Goal: Transaction & Acquisition: Purchase product/service

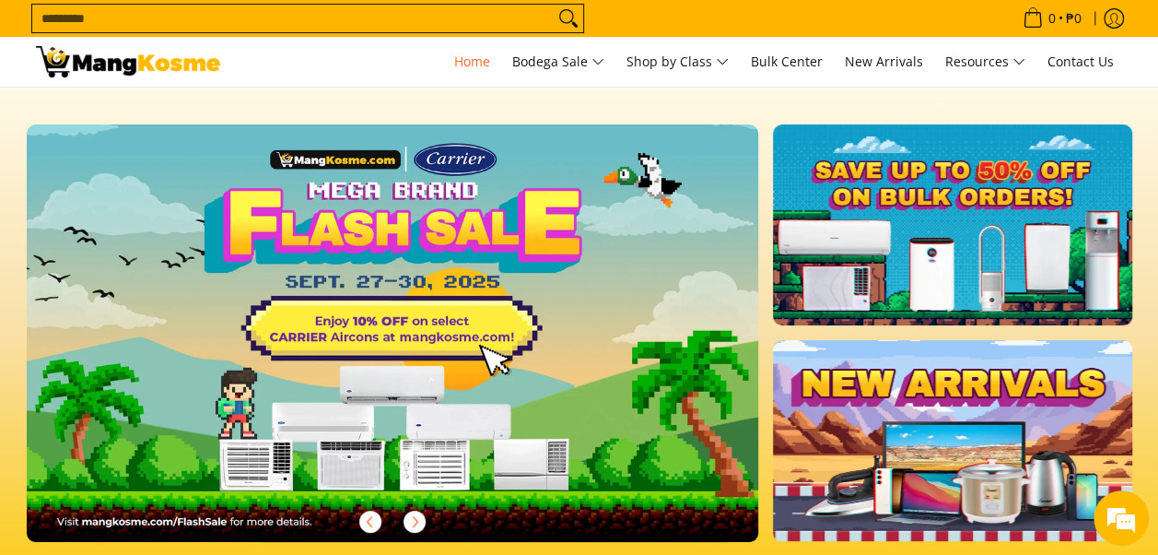
click at [242, 28] on input "Search..." at bounding box center [293, 19] width 522 height 28
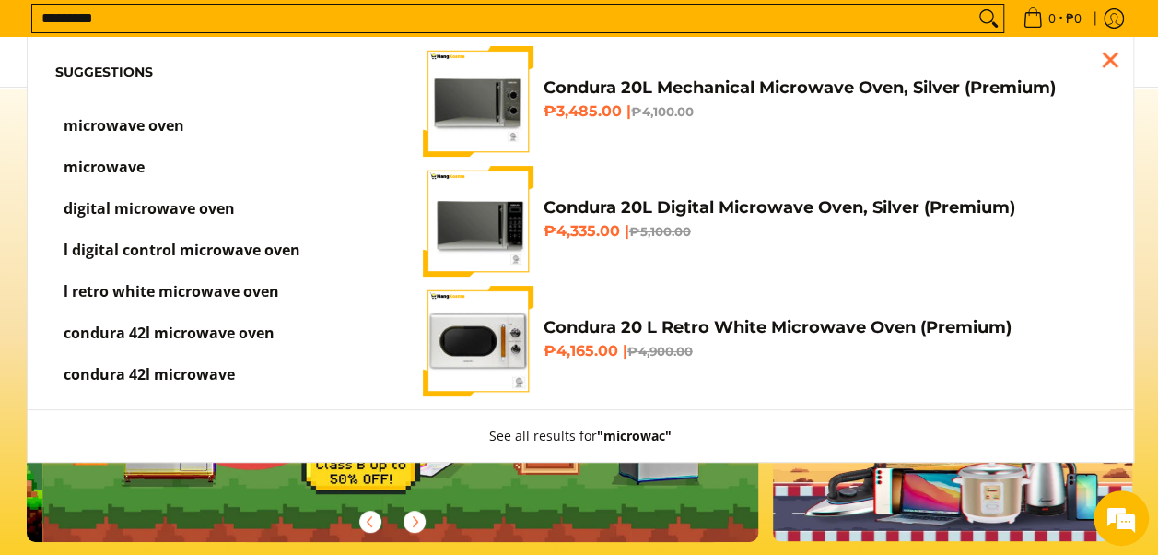
scroll to position [0, 733]
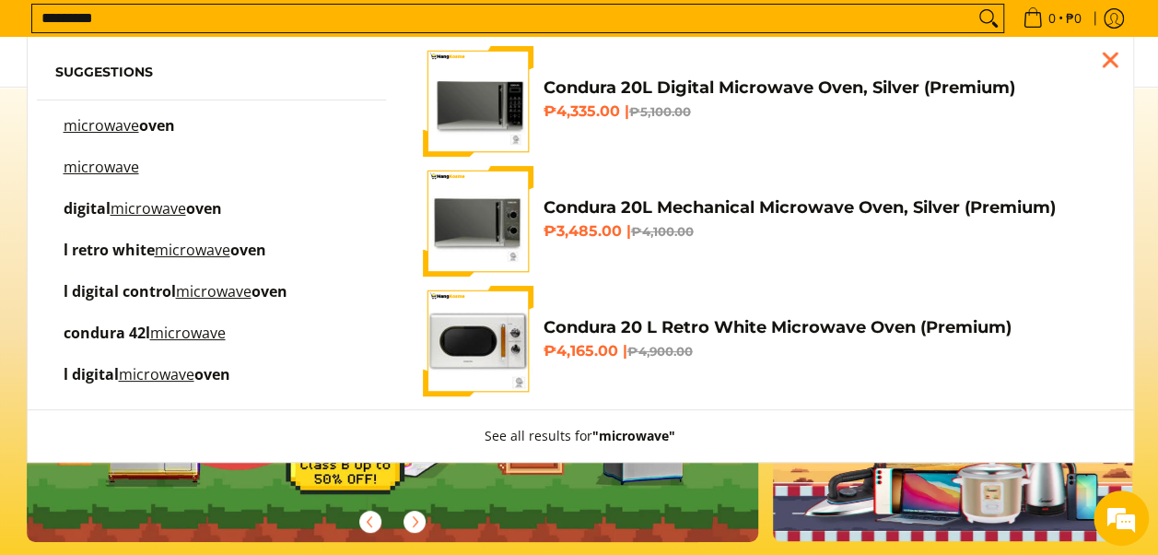
type input "*********"
click at [579, 205] on h4 "Condura 20L Mechanical Microwave Oven, Silver (Premium)" at bounding box center [824, 207] width 562 height 21
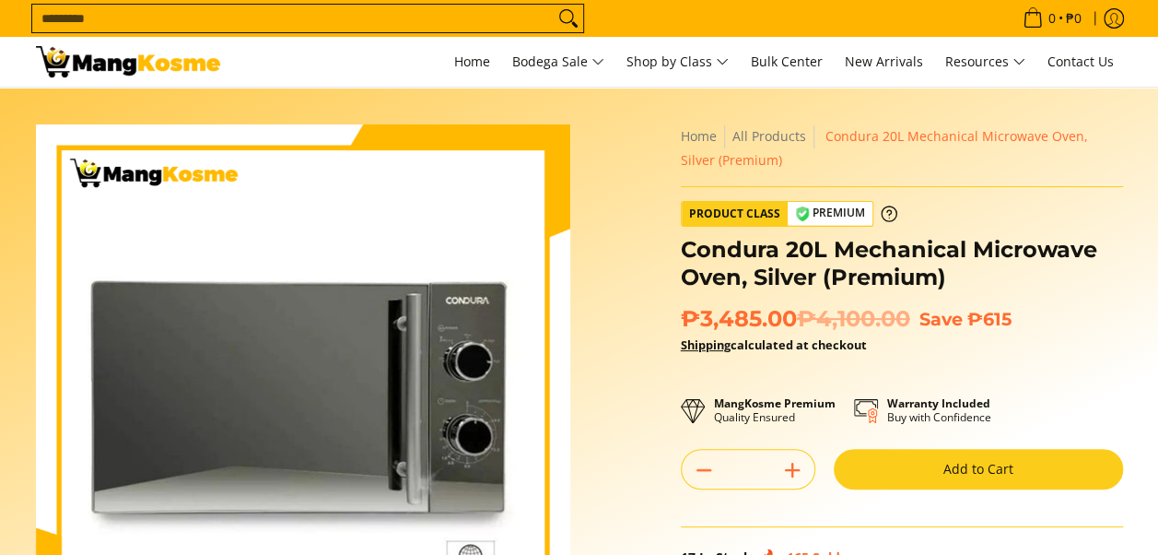
click at [954, 475] on button "Add to Cart" at bounding box center [978, 469] width 289 height 41
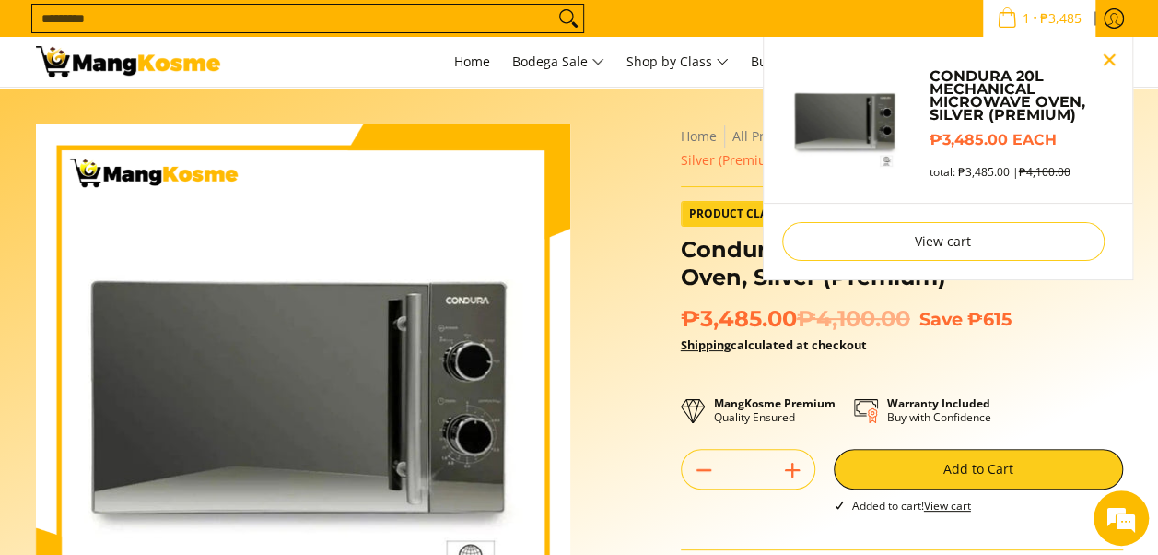
click at [1102, 54] on button "Close pop up" at bounding box center [1110, 60] width 28 height 28
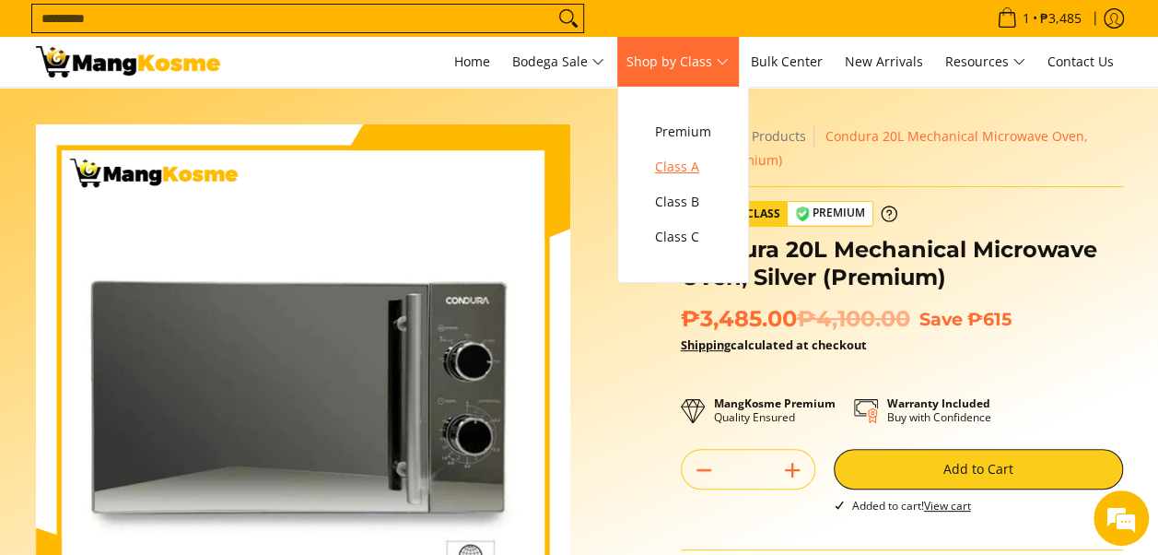
click at [706, 175] on span "Class A" at bounding box center [683, 167] width 56 height 23
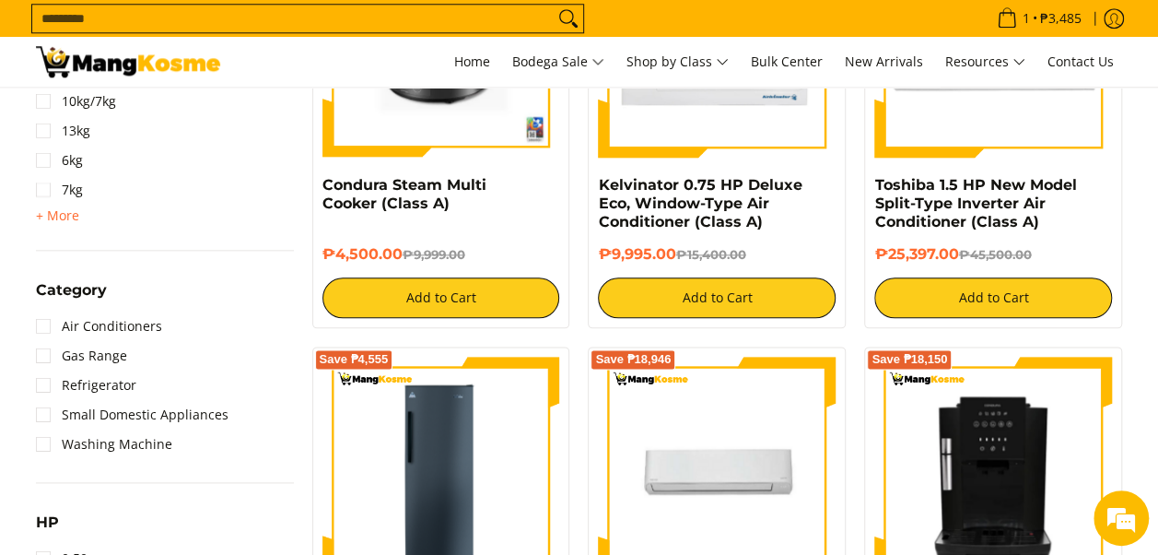
scroll to position [1106, 0]
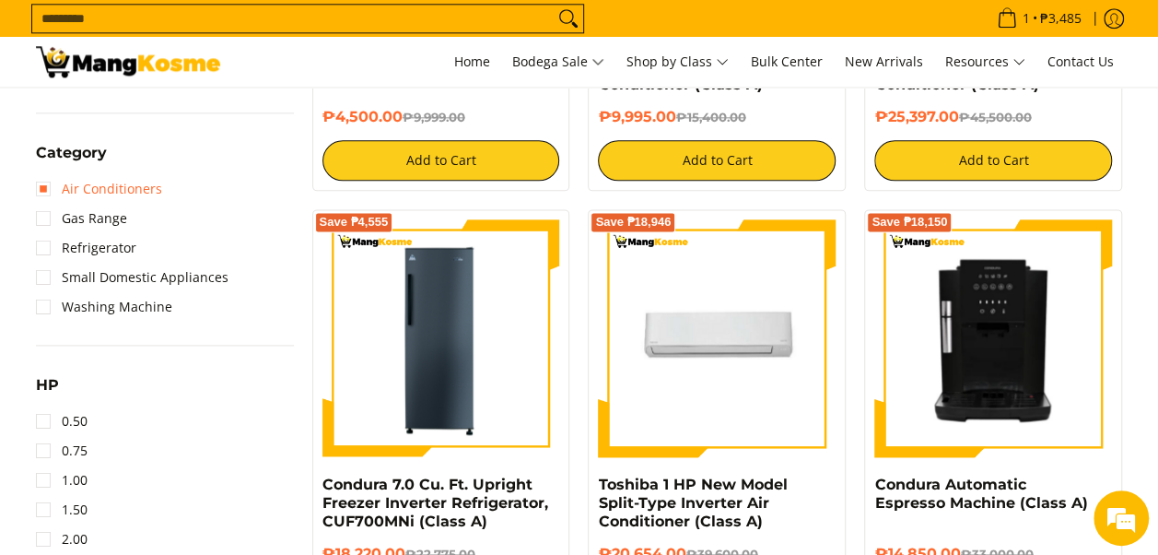
click at [95, 196] on link "Air Conditioners" at bounding box center [99, 188] width 126 height 29
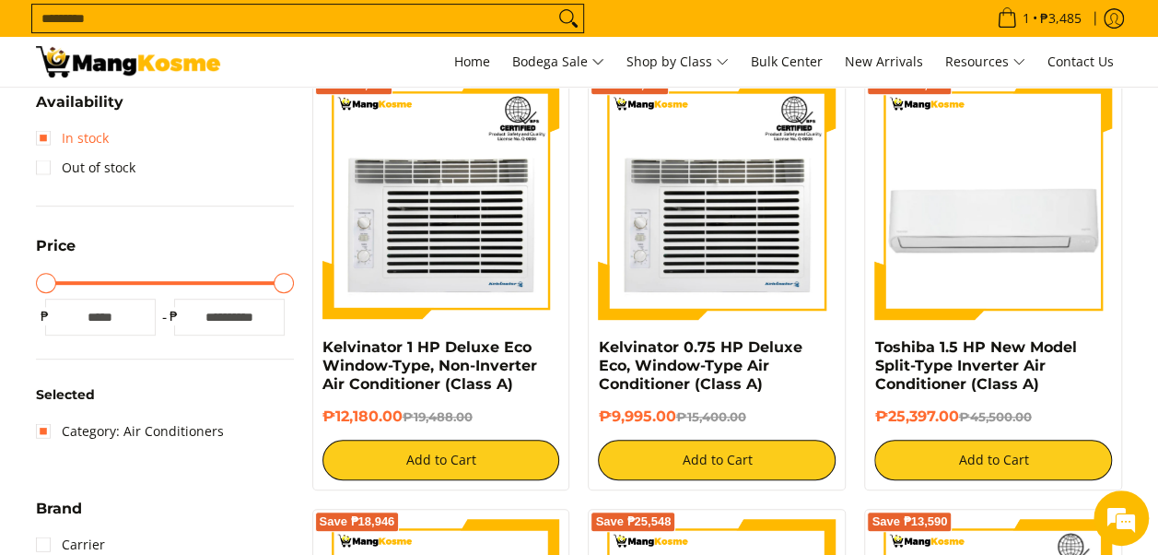
click at [53, 144] on link "In stock" at bounding box center [72, 137] width 73 height 29
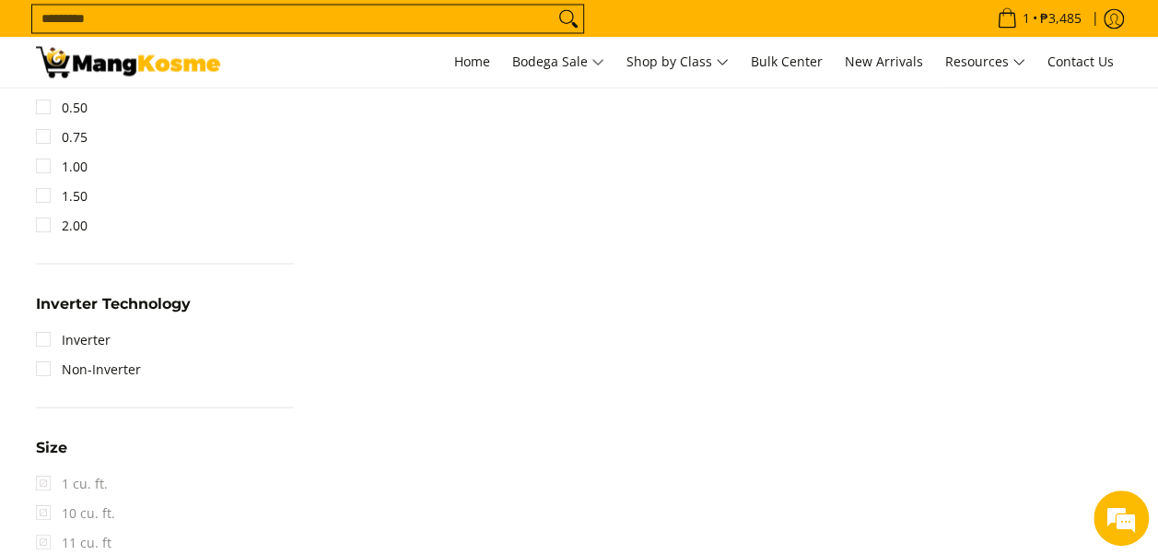
scroll to position [1641, 0]
click at [65, 339] on link "Inverter" at bounding box center [73, 337] width 75 height 29
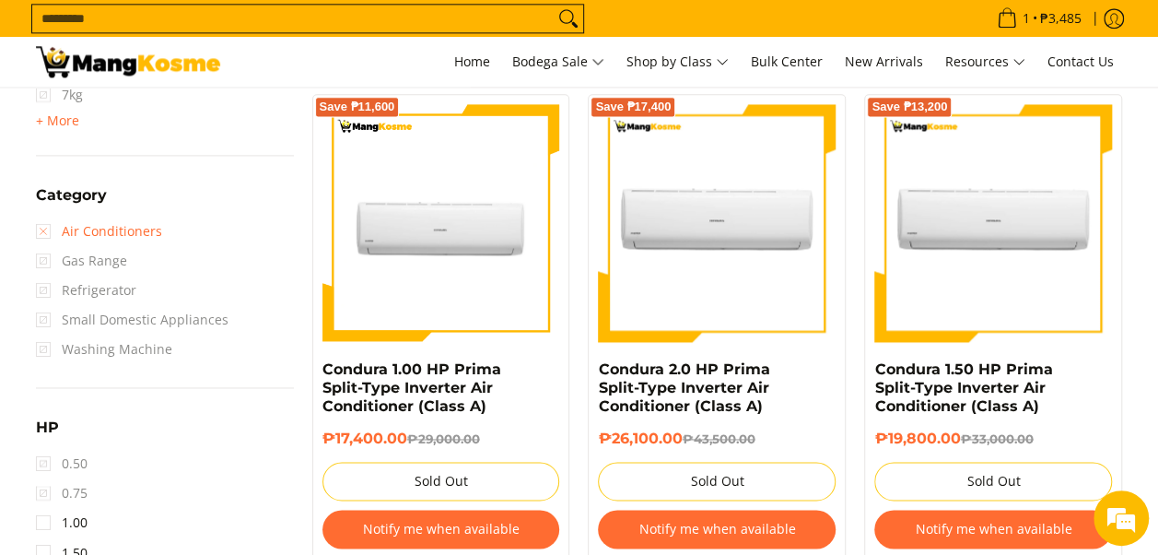
scroll to position [1273, 0]
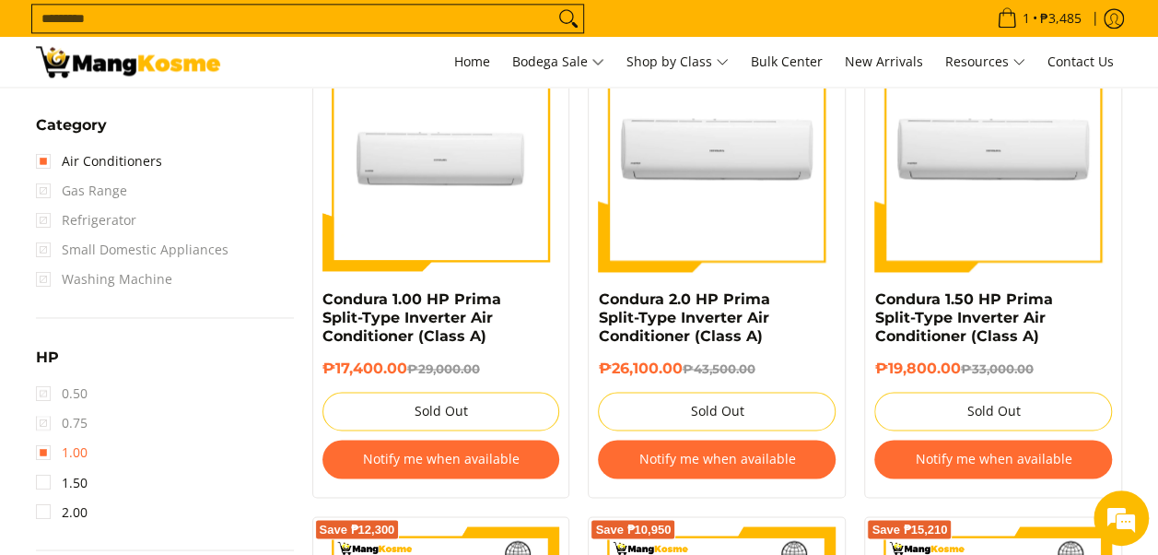
click at [81, 452] on link "1.00" at bounding box center [62, 452] width 52 height 29
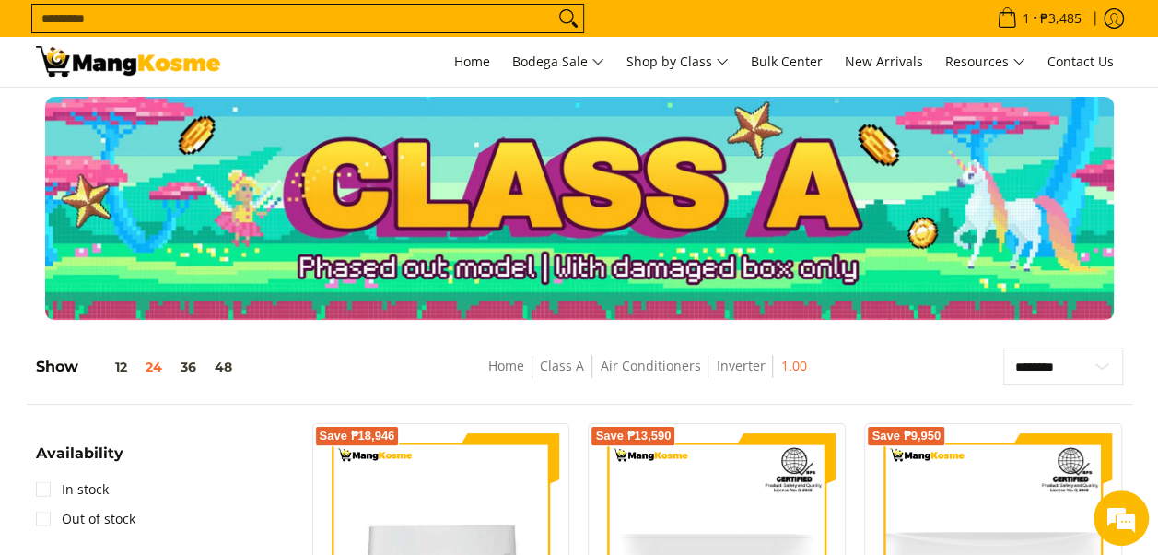
click at [559, 175] on div at bounding box center [579, 208] width 1087 height 223
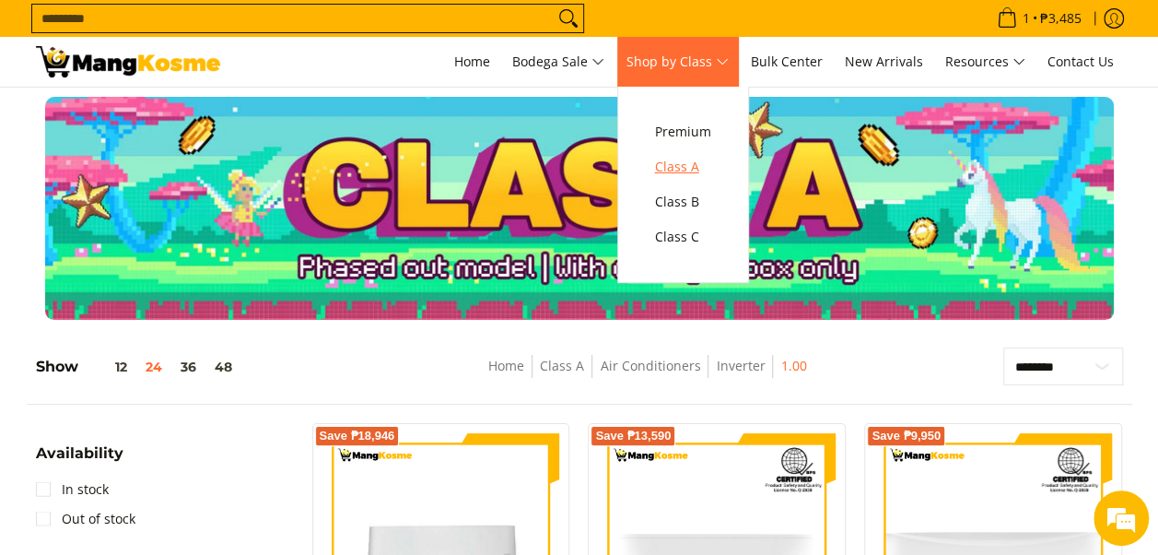
click at [678, 164] on span "Class A" at bounding box center [683, 167] width 56 height 23
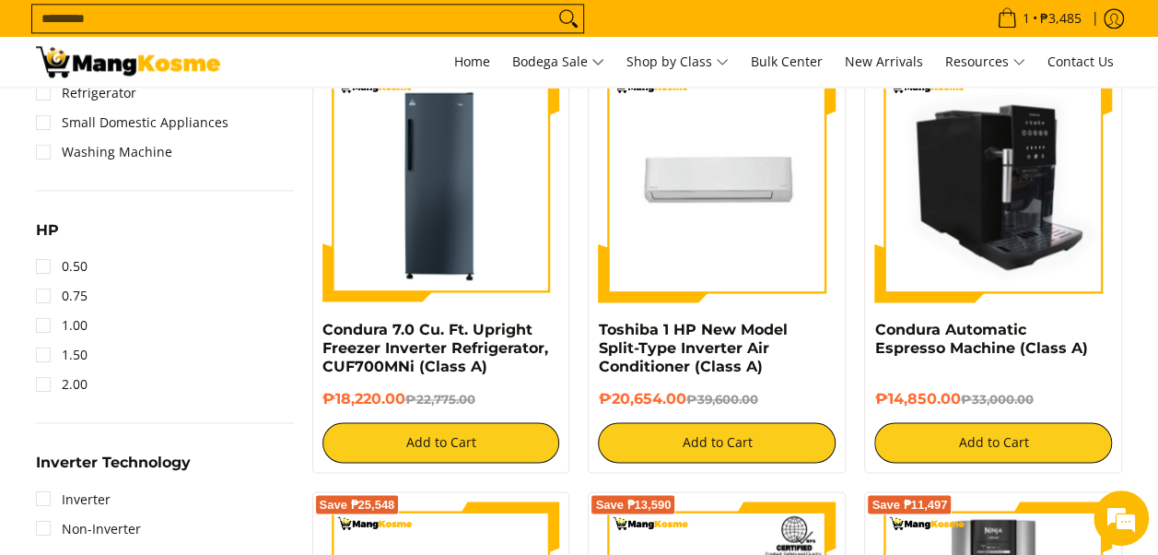
scroll to position [1290, 0]
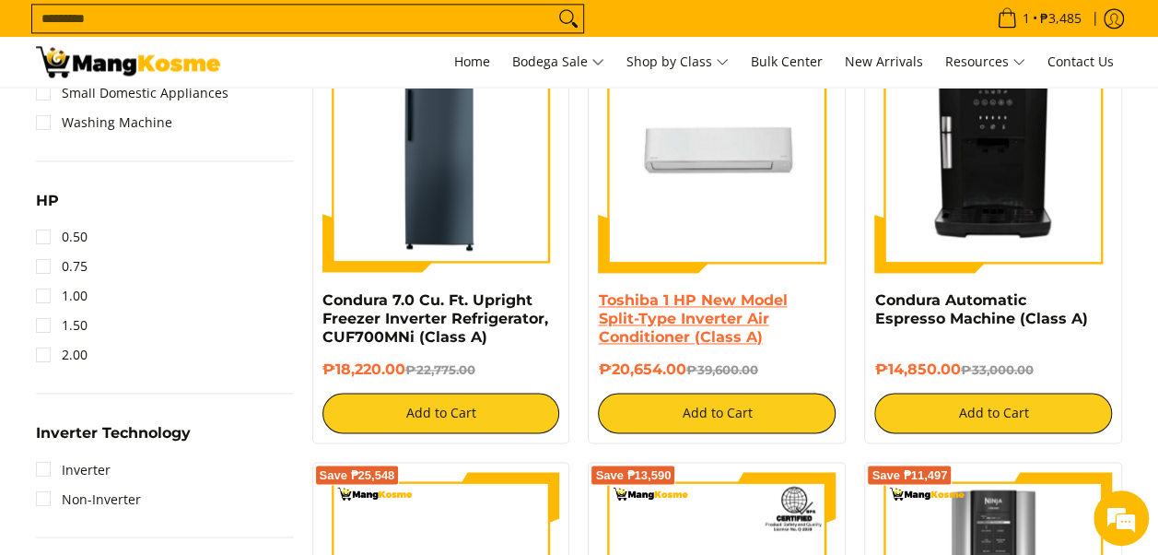
click at [655, 306] on link "Toshiba 1 HP New Model Split-Type Inverter Air Conditioner (Class A)" at bounding box center [692, 318] width 189 height 54
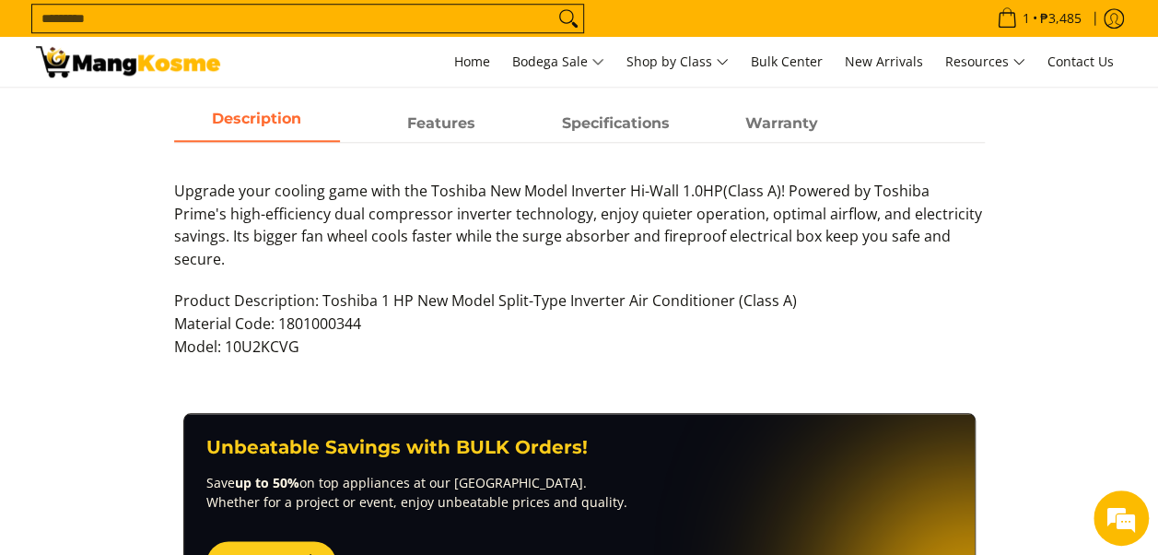
scroll to position [829, 0]
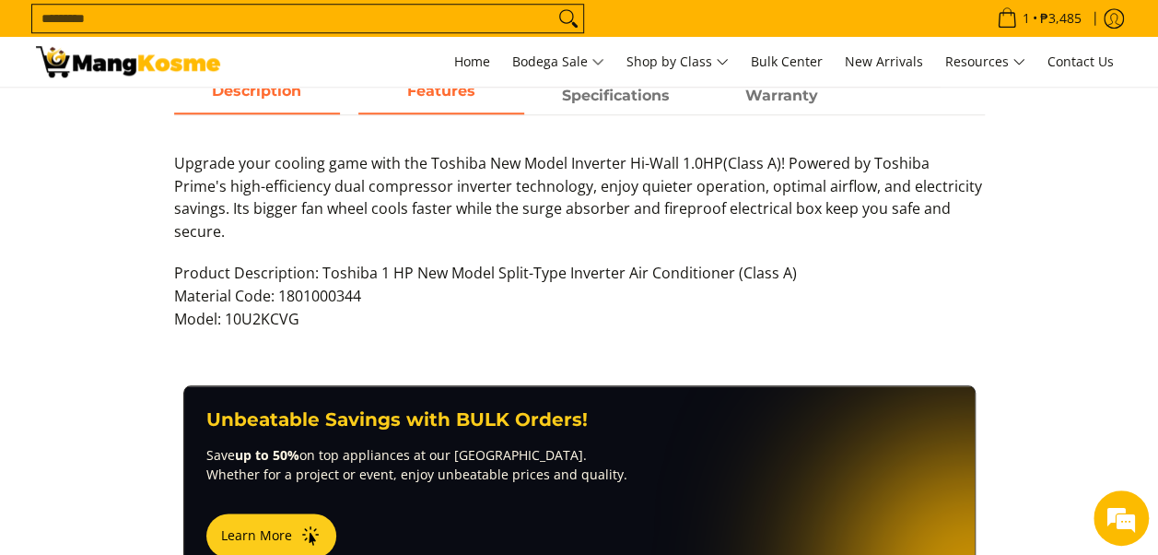
click at [445, 95] on span "Features" at bounding box center [441, 95] width 166 height 33
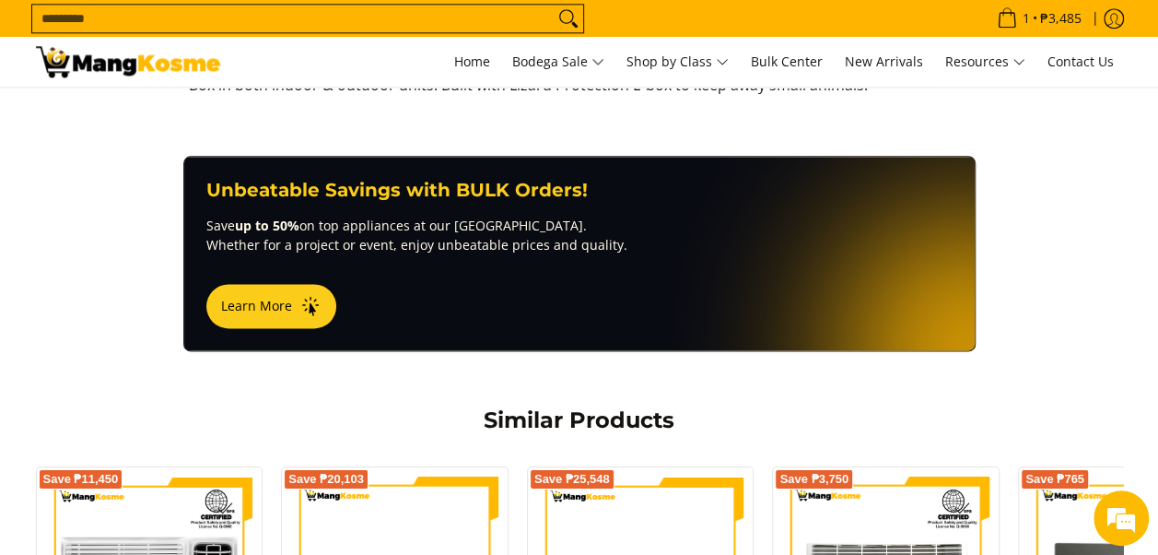
scroll to position [1281, 0]
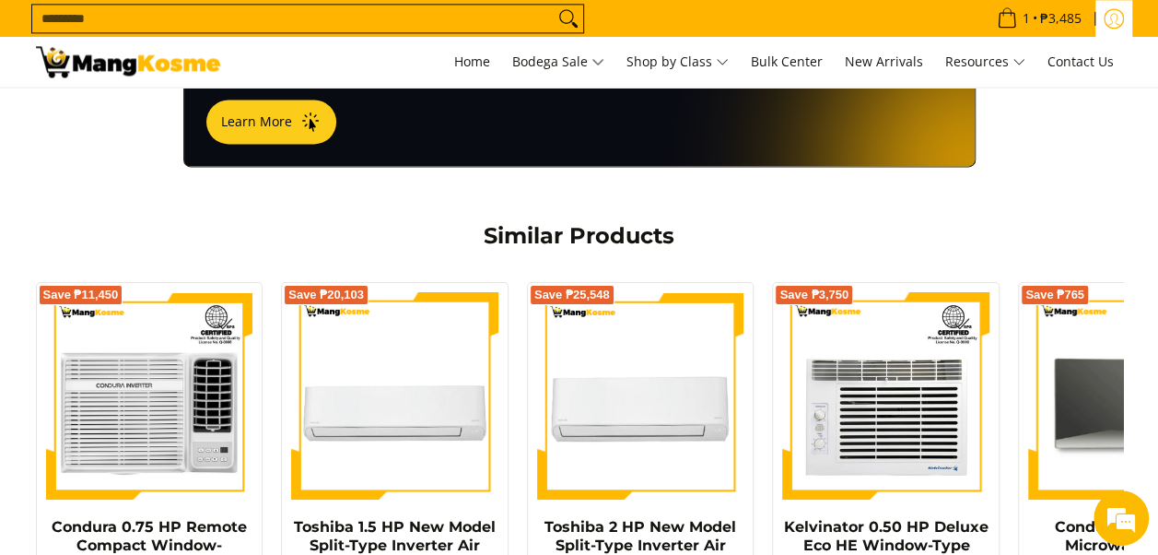
click at [1109, 18] on icon "Log in" at bounding box center [1114, 18] width 20 height 20
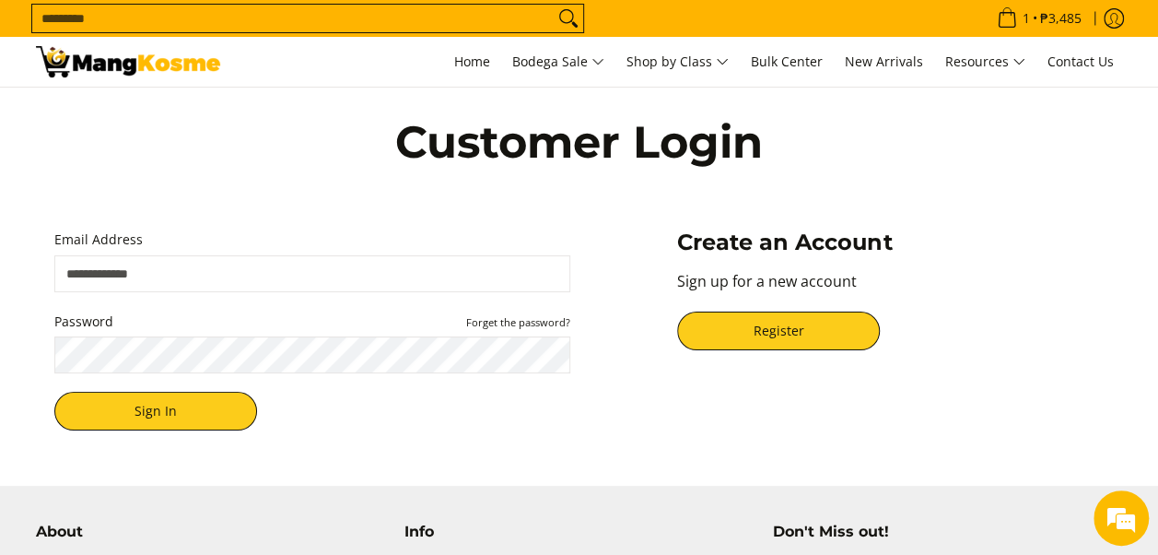
click at [314, 283] on input "Email Address" at bounding box center [312, 273] width 516 height 37
click at [206, 282] on input "Email Address" at bounding box center [312, 273] width 516 height 37
type input "**********"
click at [54, 392] on button "Sign In" at bounding box center [155, 411] width 203 height 39
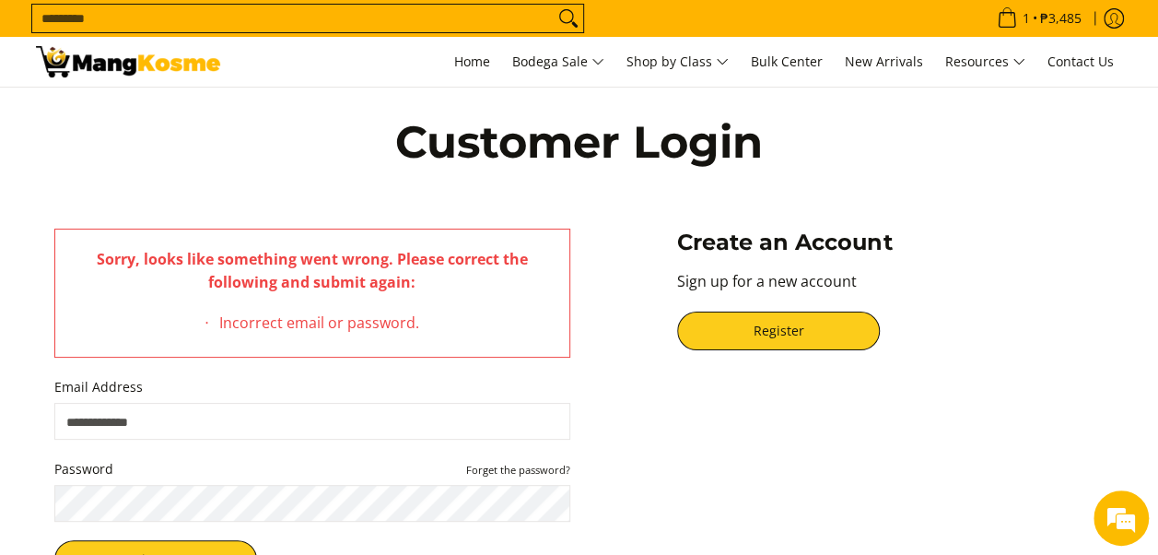
click at [249, 428] on input "Email Address" at bounding box center [312, 421] width 516 height 37
click at [527, 478] on span "Forget the password?" at bounding box center [509, 469] width 123 height 23
click at [527, 475] on small "Forget the password?" at bounding box center [518, 470] width 104 height 14
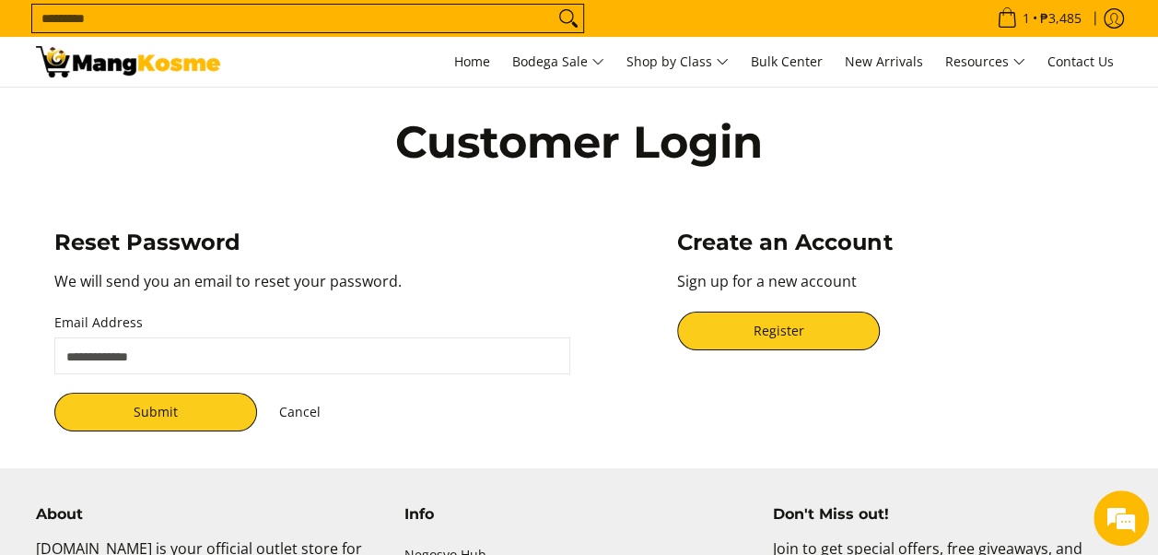
click at [227, 354] on input "Email Address" at bounding box center [312, 355] width 516 height 37
type input "**********"
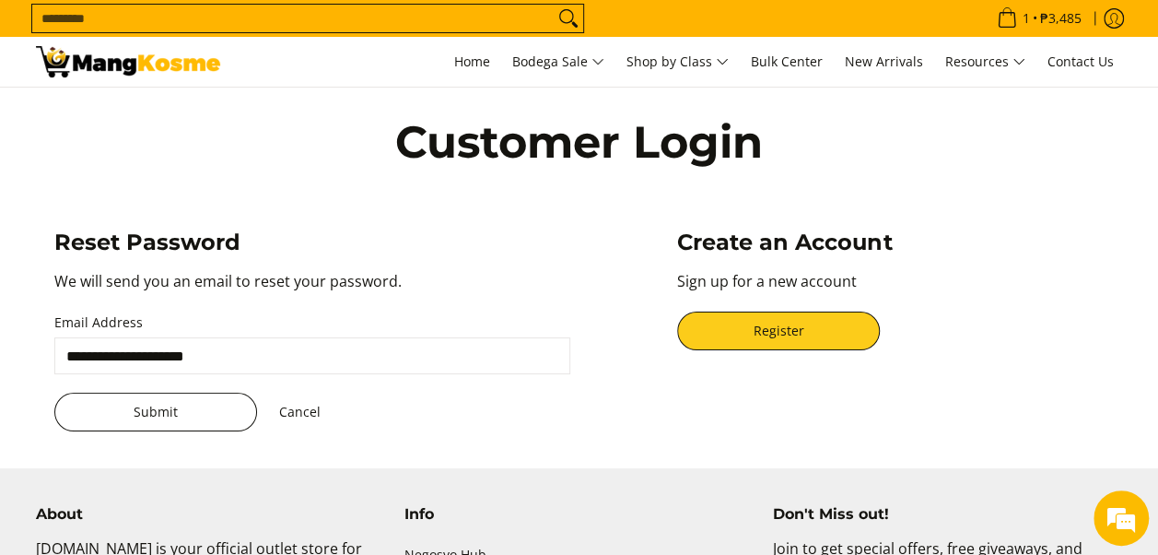
click at [175, 423] on button "Submit" at bounding box center [155, 412] width 203 height 39
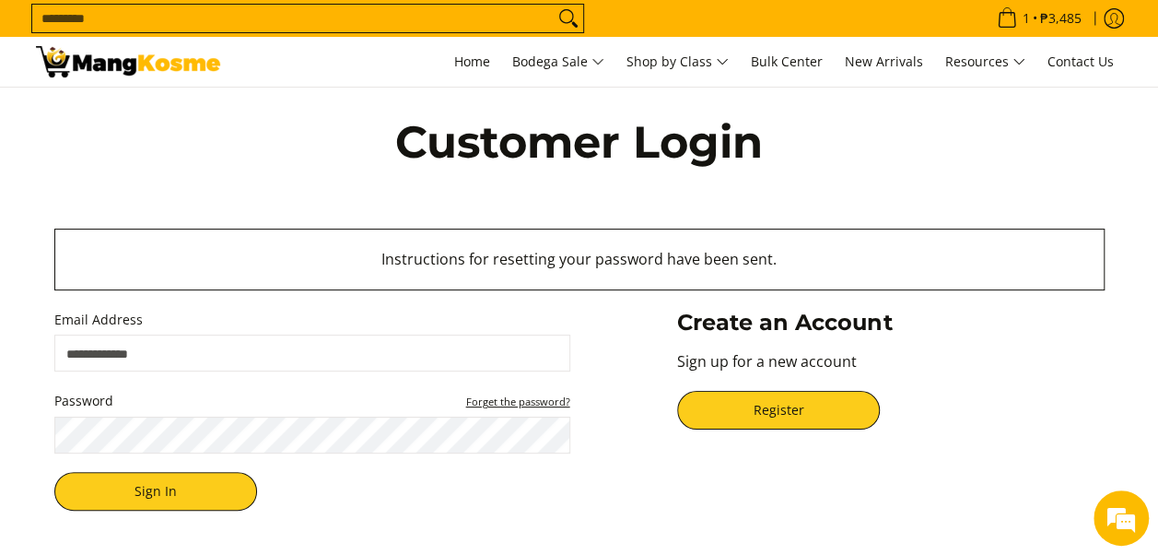
click at [550, 402] on small "Forget the password?" at bounding box center [518, 401] width 104 height 14
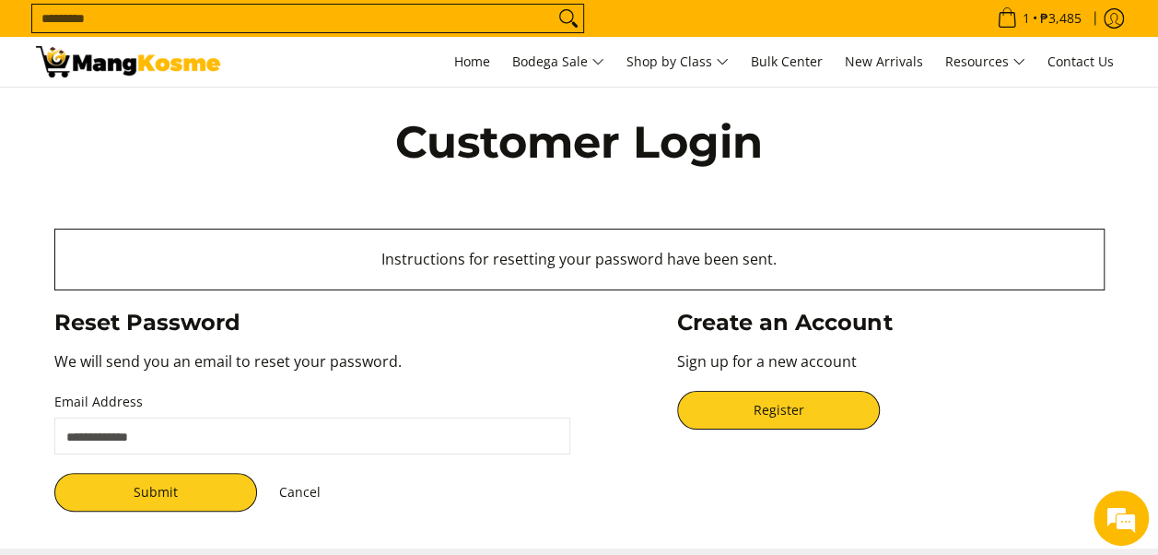
click at [177, 430] on input "Email Address" at bounding box center [312, 435] width 516 height 37
click at [155, 433] on input "Email Address" at bounding box center [312, 435] width 516 height 37
type input "**********"
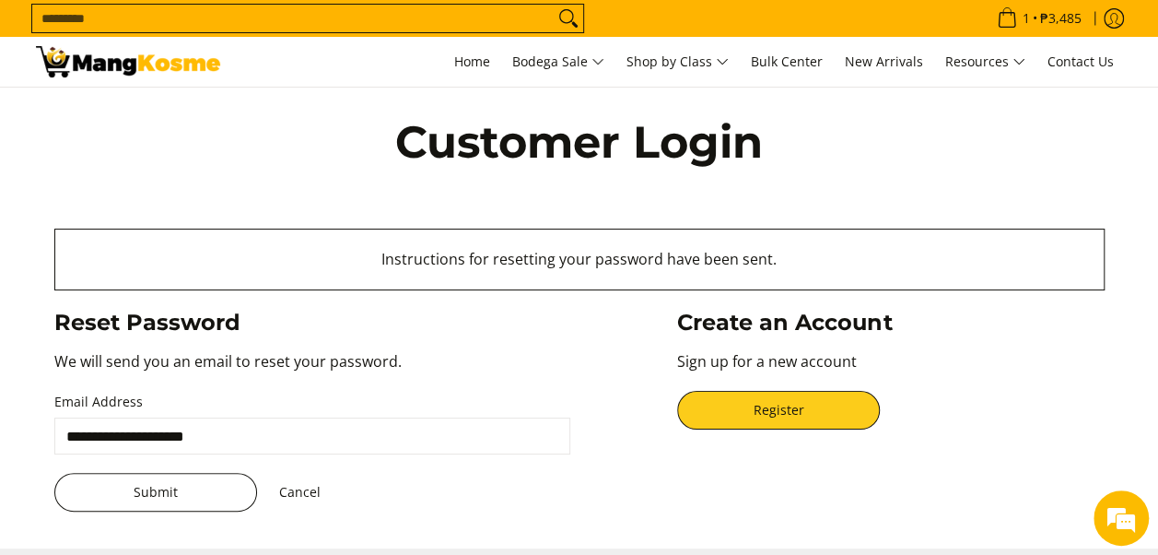
click at [164, 493] on button "Submit" at bounding box center [155, 492] width 203 height 39
